Goal: Find contact information: Find contact information

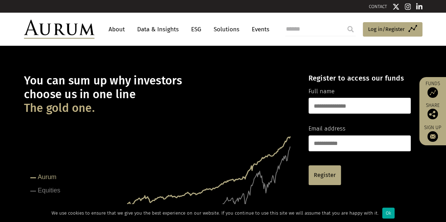
click at [185, 84] on h1 "You can sum up why investors choose us in one line The gold one." at bounding box center [160, 94] width 272 height 41
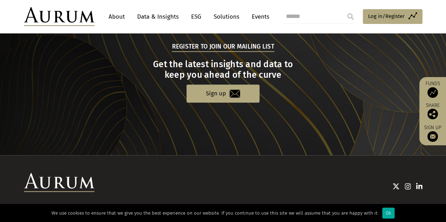
scroll to position [764, 0]
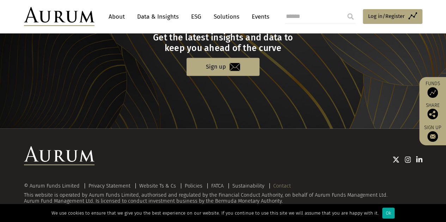
click at [282, 184] on link "Contact" at bounding box center [282, 186] width 18 height 6
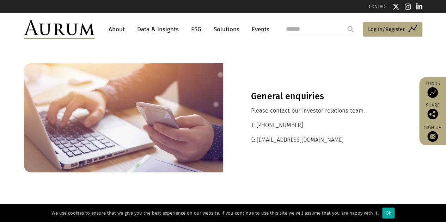
click at [282, 184] on section "General enquiries Please contact our investor relations team. T: +44 20 7589 11…" at bounding box center [223, 118] width 446 height 145
